Goal: Check status: Check status

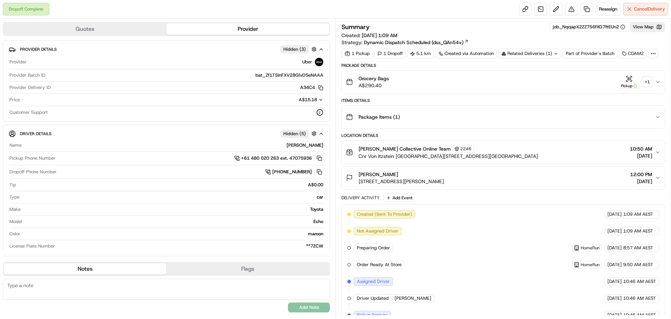
click at [650, 81] on div "+ 1" at bounding box center [648, 82] width 10 height 10
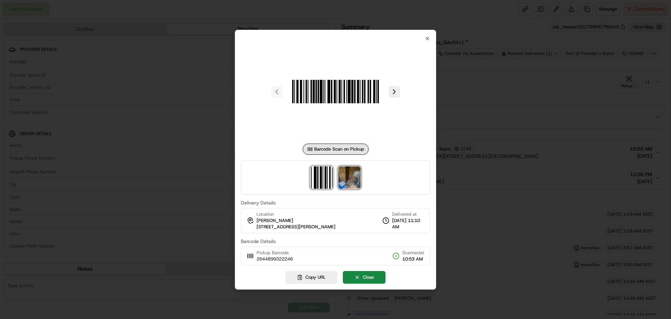
click at [350, 180] on img at bounding box center [350, 177] width 22 height 22
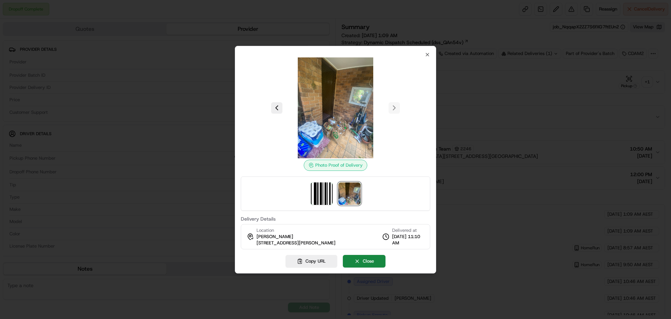
click at [336, 121] on img at bounding box center [335, 107] width 101 height 101
click at [337, 133] on img at bounding box center [335, 107] width 101 height 101
click at [329, 133] on img at bounding box center [335, 107] width 101 height 101
click at [339, 111] on img at bounding box center [335, 107] width 101 height 101
click at [394, 106] on div at bounding box center [336, 107] width 190 height 101
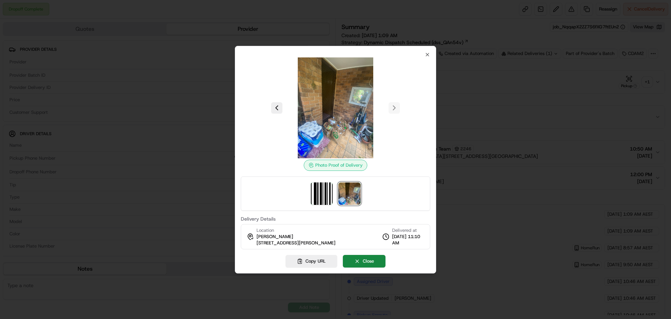
click at [271, 105] on div at bounding box center [336, 107] width 190 height 101
click at [274, 105] on button at bounding box center [276, 107] width 11 height 11
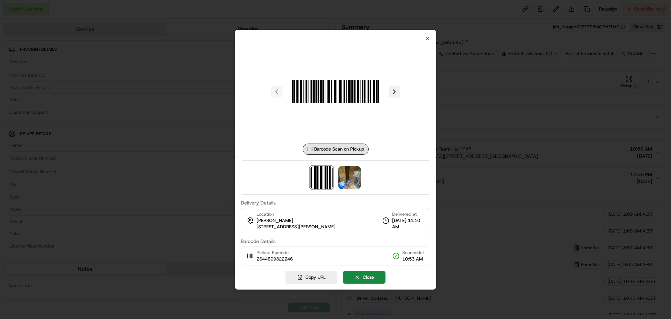
click at [395, 91] on button at bounding box center [394, 91] width 11 height 11
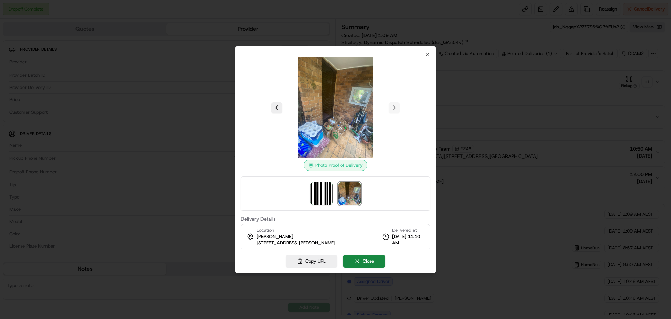
click at [129, 147] on div at bounding box center [335, 159] width 671 height 319
